Goal: Transaction & Acquisition: Purchase product/service

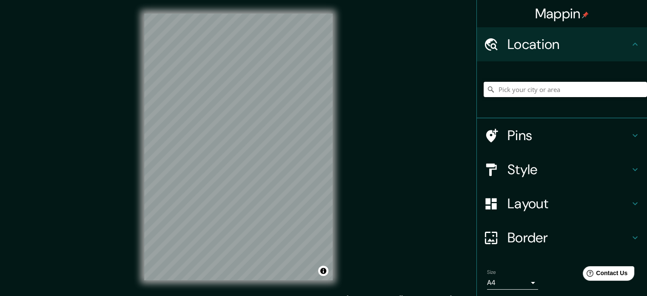
click at [511, 94] on input "Pick your city or area" at bounding box center [565, 89] width 163 height 15
paste input "[GEOGRAPHIC_DATA]"
type input "Chandigarh, Chandigarh, India"
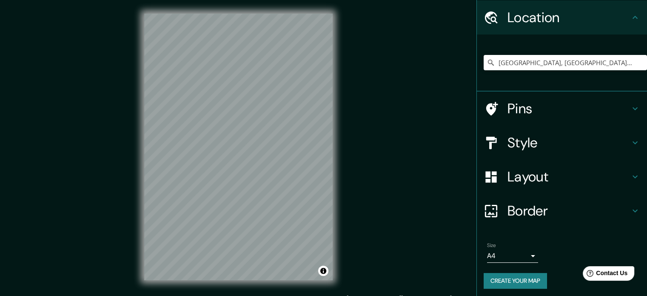
scroll to position [29, 0]
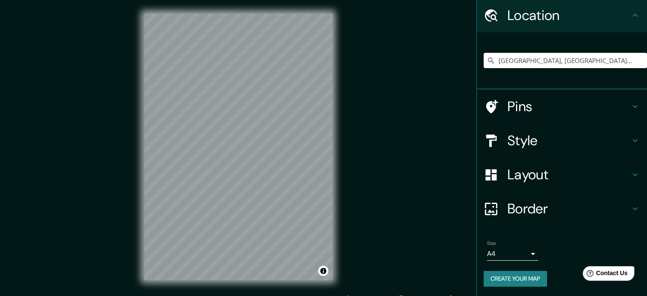
click at [519, 280] on button "Create your map" at bounding box center [515, 279] width 63 height 16
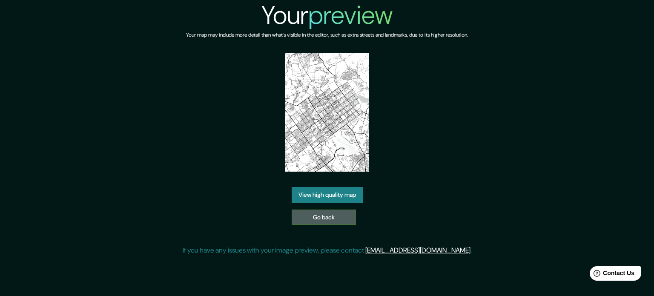
click at [336, 216] on link "Go back" at bounding box center [324, 217] width 64 height 16
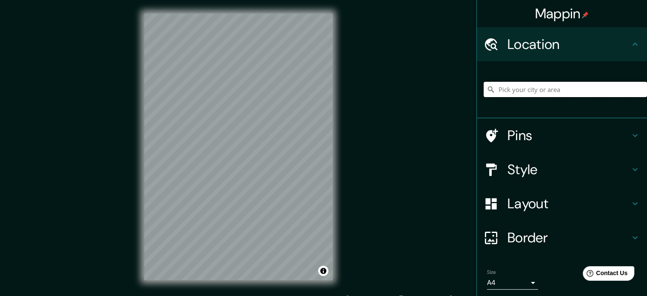
click at [521, 91] on input "Pick your city or area" at bounding box center [565, 89] width 163 height 15
paste input "[GEOGRAPHIC_DATA]"
type input "[GEOGRAPHIC_DATA], [GEOGRAPHIC_DATA], [GEOGRAPHIC_DATA]"
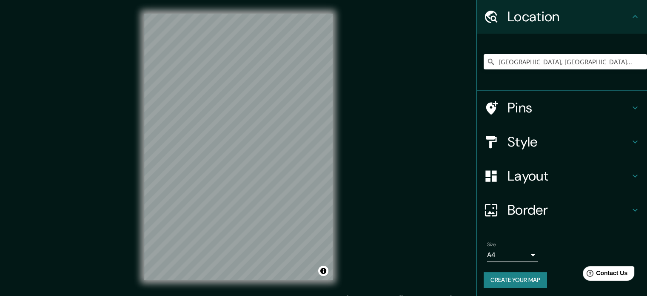
scroll to position [29, 0]
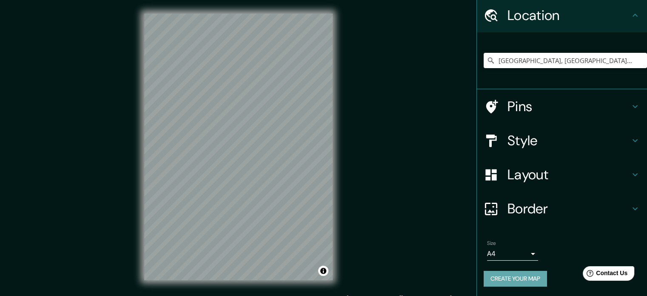
click at [502, 276] on button "Create your map" at bounding box center [515, 279] width 63 height 16
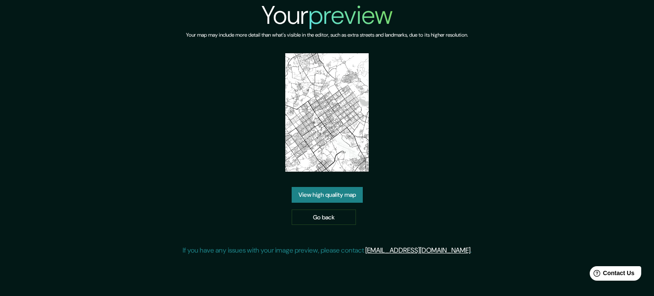
click at [329, 198] on link "View high quality map" at bounding box center [327, 195] width 71 height 16
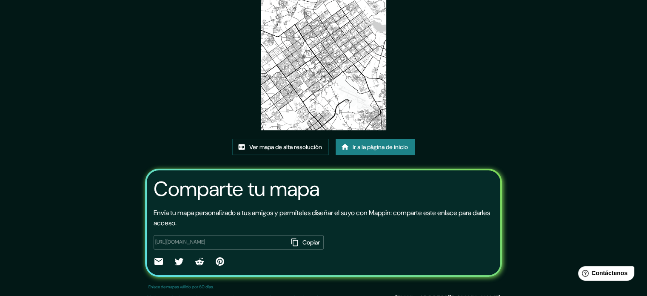
scroll to position [95, 0]
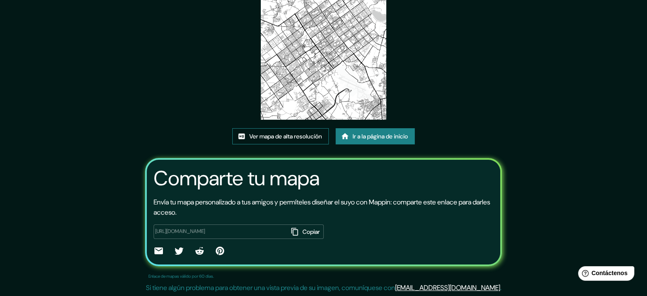
click at [295, 140] on font "Ver mapa de alta resolución" at bounding box center [285, 136] width 73 height 11
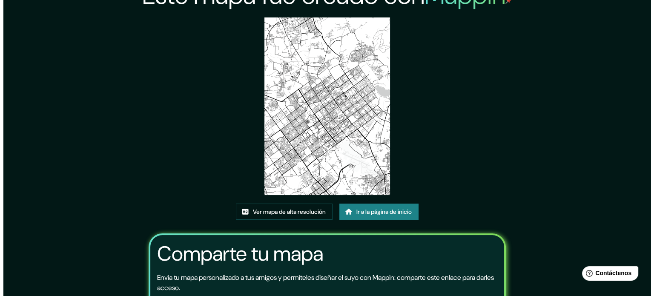
scroll to position [0, 0]
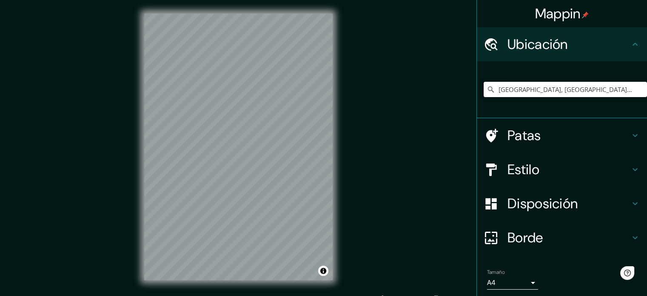
click at [604, 90] on input "[GEOGRAPHIC_DATA], [GEOGRAPHIC_DATA], [GEOGRAPHIC_DATA]" at bounding box center [565, 89] width 163 height 15
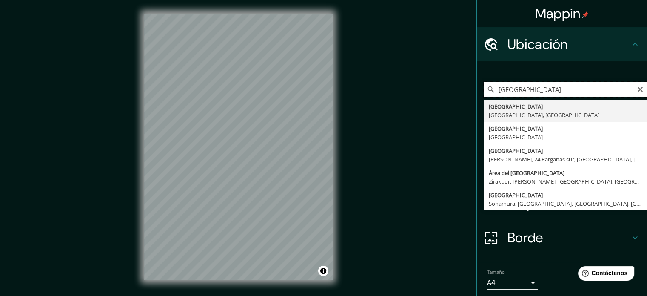
type input "[GEOGRAPHIC_DATA], [GEOGRAPHIC_DATA], [GEOGRAPHIC_DATA]"
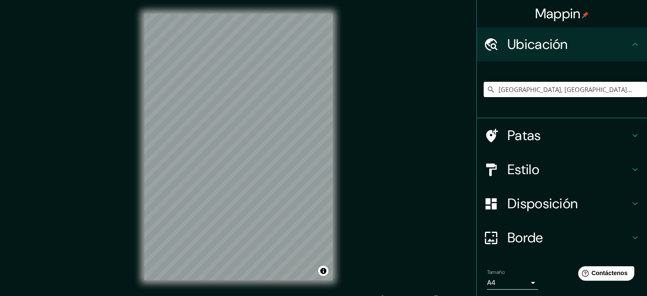
click at [522, 289] on body "Mappin Ubicación Chandigarh, Chandigarh, India Chandigarh Chandigarh, India Cha…" at bounding box center [323, 148] width 647 height 296
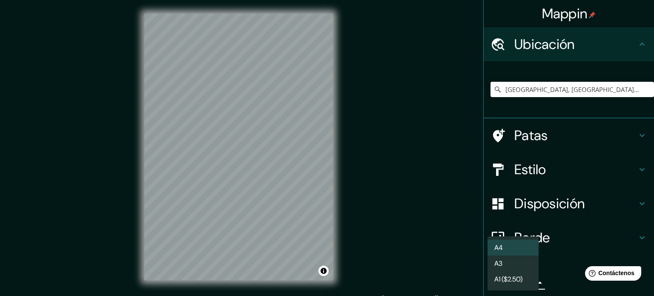
click at [504, 265] on li "A3" at bounding box center [512, 263] width 51 height 16
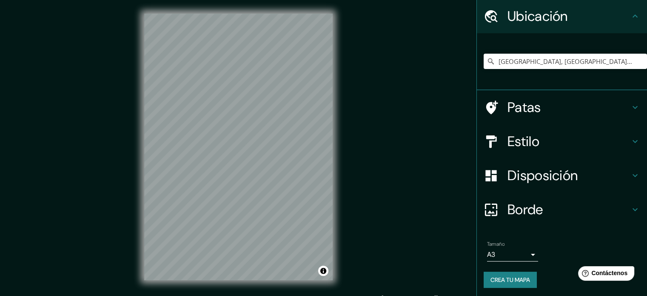
scroll to position [29, 0]
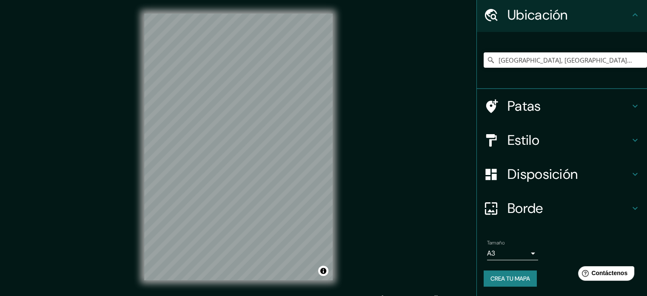
click at [515, 273] on font "Crea tu mapa" at bounding box center [511, 278] width 40 height 11
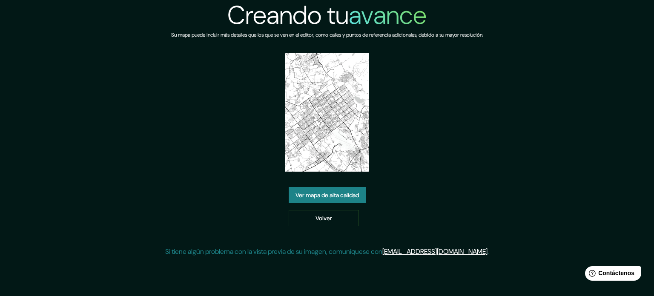
click at [357, 197] on font "Ver mapa de alta calidad" at bounding box center [326, 195] width 63 height 8
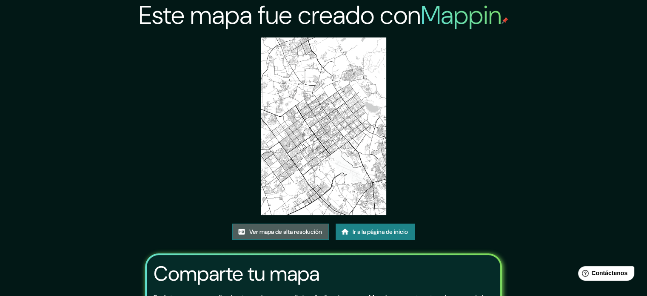
click at [306, 235] on font "Ver mapa de alta resolución" at bounding box center [285, 232] width 73 height 8
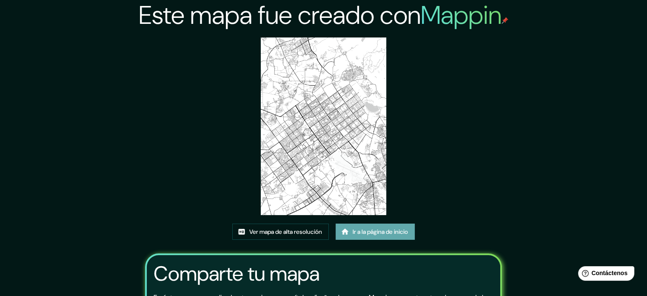
click at [378, 231] on font "Ir a la página de inicio" at bounding box center [380, 232] width 55 height 8
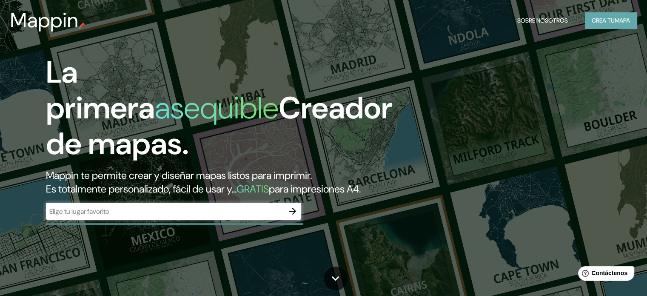
click at [606, 21] on font "Crea tu" at bounding box center [603, 21] width 23 height 8
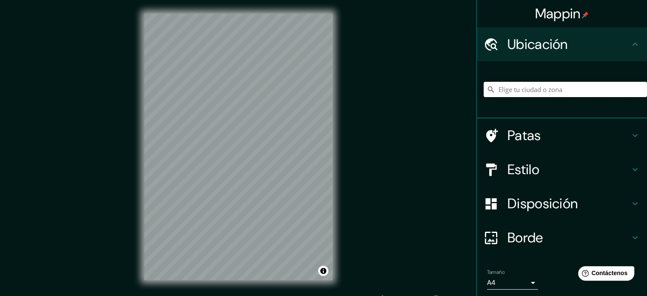
click at [544, 91] on input "Elige tu ciudad o zona" at bounding box center [565, 89] width 163 height 15
click at [524, 90] on input "Elige tu ciudad o zona" at bounding box center [565, 89] width 163 height 15
paste input "[GEOGRAPHIC_DATA]"
type input "[GEOGRAPHIC_DATA], [GEOGRAPHIC_DATA], [GEOGRAPHIC_DATA]"
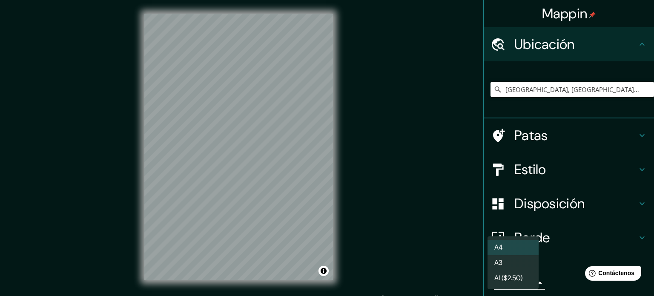
click at [510, 286] on body "Mappin Ubicación Chandigarh, Chandigarh, India Chandigarh Chandigarh, India Cha…" at bounding box center [327, 148] width 654 height 296
click at [508, 266] on li "A3" at bounding box center [512, 263] width 51 height 16
type input "a4"
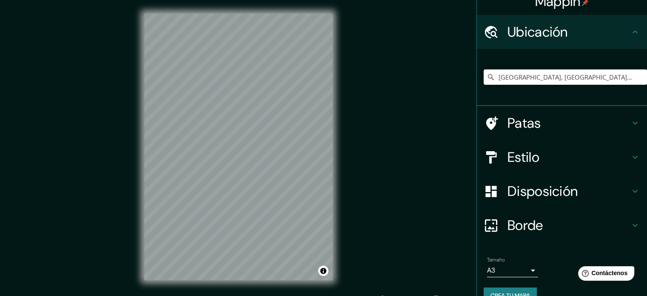
scroll to position [29, 0]
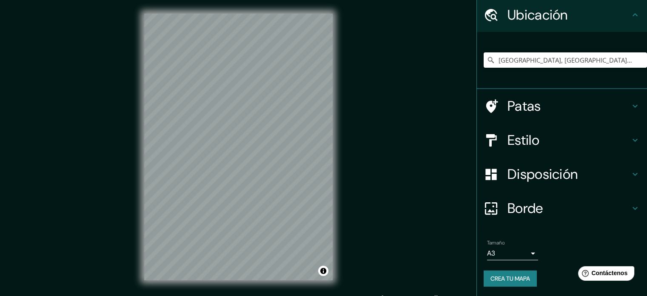
click at [510, 277] on font "Crea tu mapa" at bounding box center [511, 279] width 40 height 8
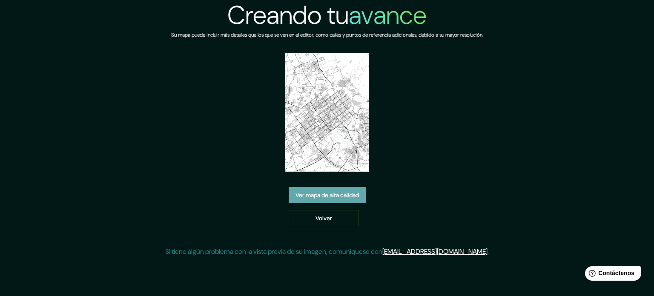
click at [339, 194] on font "Ver mapa de alta calidad" at bounding box center [326, 195] width 63 height 8
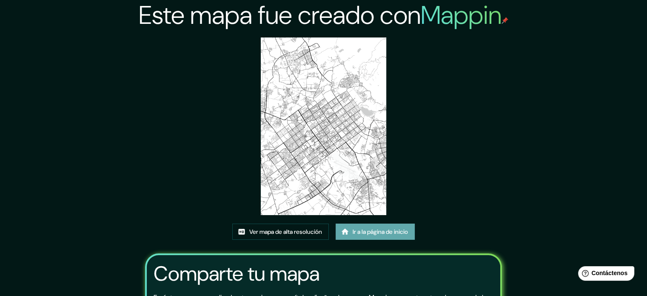
click at [386, 226] on link "Ir a la página de inicio" at bounding box center [375, 231] width 79 height 16
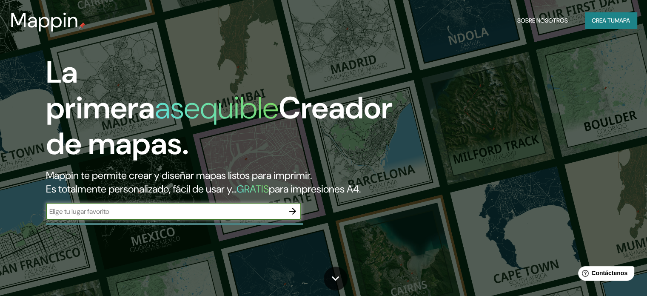
click at [603, 20] on font "Crea tu" at bounding box center [603, 21] width 23 height 8
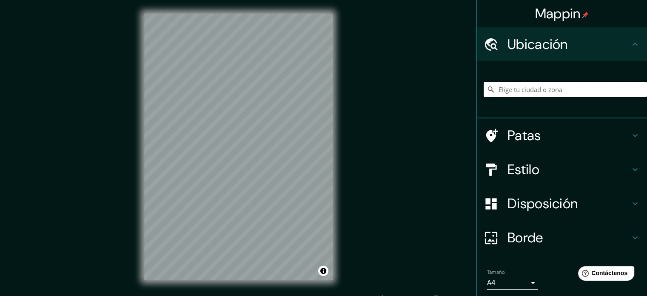
click at [548, 88] on input "Elige tu ciudad o zona" at bounding box center [565, 89] width 163 height 15
paste input "[GEOGRAPHIC_DATA]"
type input "[GEOGRAPHIC_DATA], [GEOGRAPHIC_DATA], [GEOGRAPHIC_DATA]"
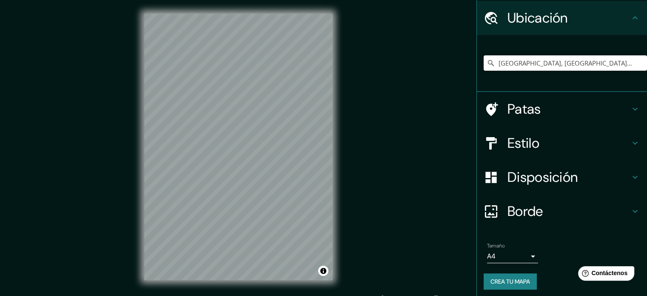
scroll to position [29, 0]
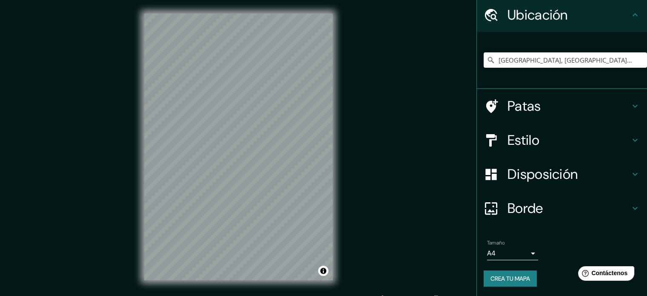
click at [488, 253] on body "Mappin Ubicación [GEOGRAPHIC_DATA], [GEOGRAPHIC_DATA], [GEOGRAPHIC_DATA] [GEOGR…" at bounding box center [323, 148] width 647 height 296
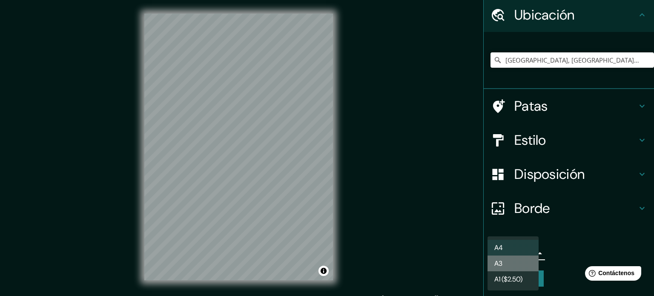
click at [501, 262] on font "A3" at bounding box center [498, 263] width 8 height 9
type input "a4"
